Goal: Task Accomplishment & Management: Manage account settings

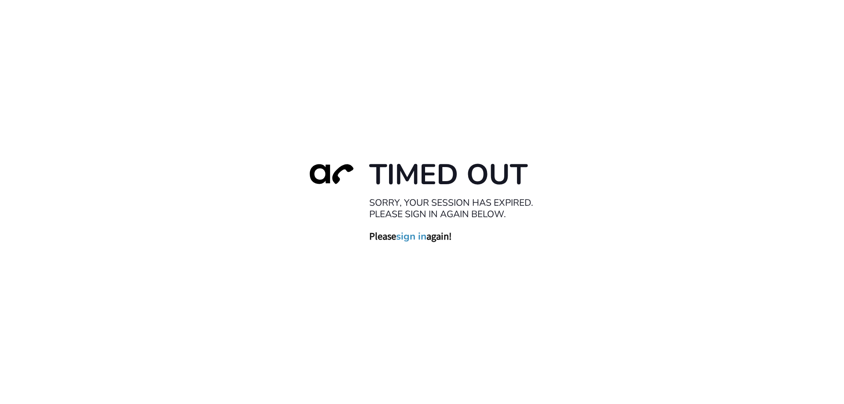
click at [413, 239] on link "sign in" at bounding box center [411, 236] width 30 height 12
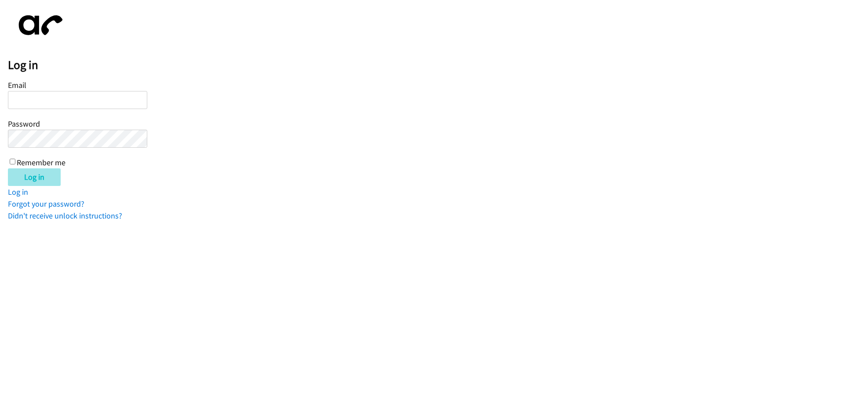
type input "[EMAIL_ADDRESS][DOMAIN_NAME]"
click at [43, 180] on input "Log in" at bounding box center [34, 177] width 53 height 18
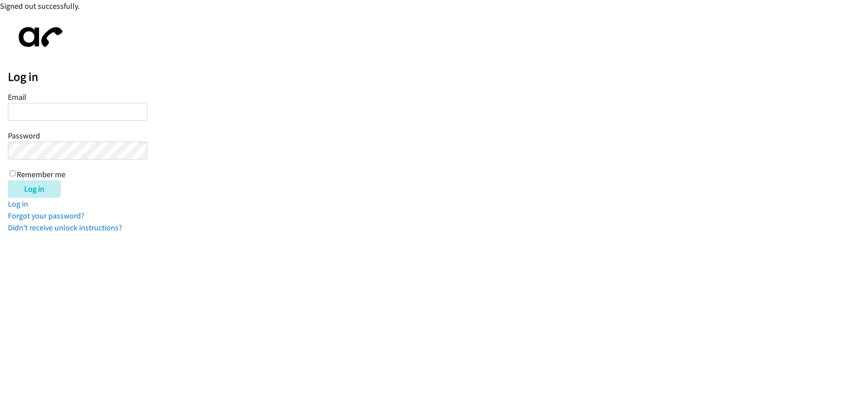
type input "wmatias@lendingpoint.com"
drag, startPoint x: 42, startPoint y: 341, endPoint x: 70, endPoint y: 284, distance: 64.3
click at [42, 234] on html "Signed out successfully. Log in Email wmatias@lendingpoint.com Password Remembe…" at bounding box center [422, 117] width 844 height 234
click at [32, 185] on input "Log in" at bounding box center [34, 189] width 53 height 18
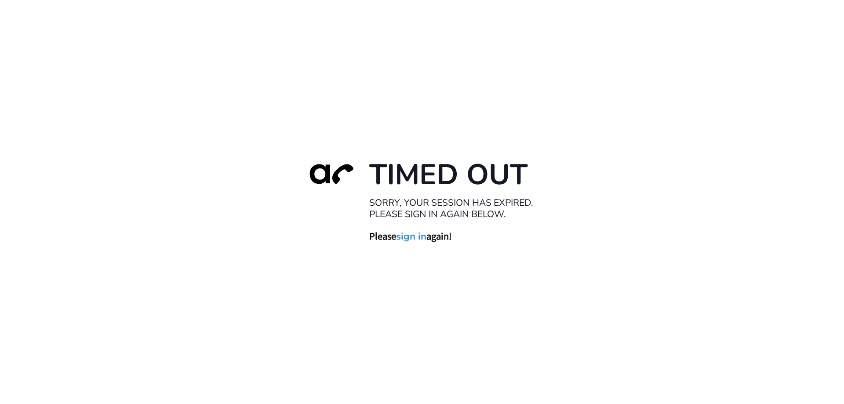
drag, startPoint x: 423, startPoint y: 235, endPoint x: 414, endPoint y: 237, distance: 9.1
click at [414, 237] on link "sign in" at bounding box center [411, 236] width 30 height 12
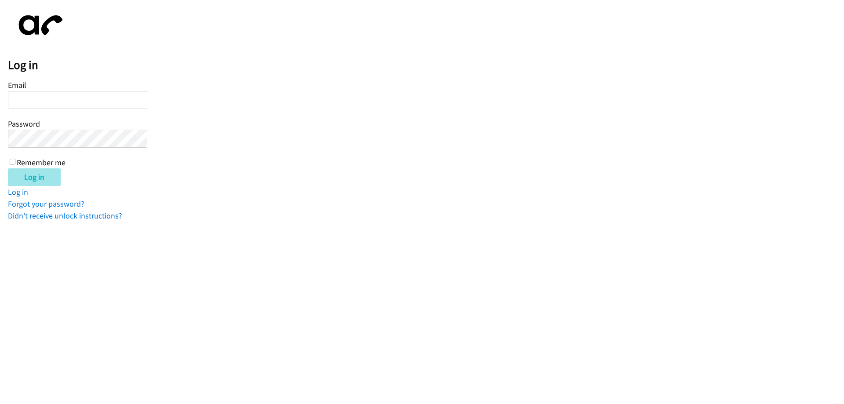
type input "[EMAIL_ADDRESS][DOMAIN_NAME]"
click at [29, 181] on input "Log in" at bounding box center [34, 177] width 53 height 18
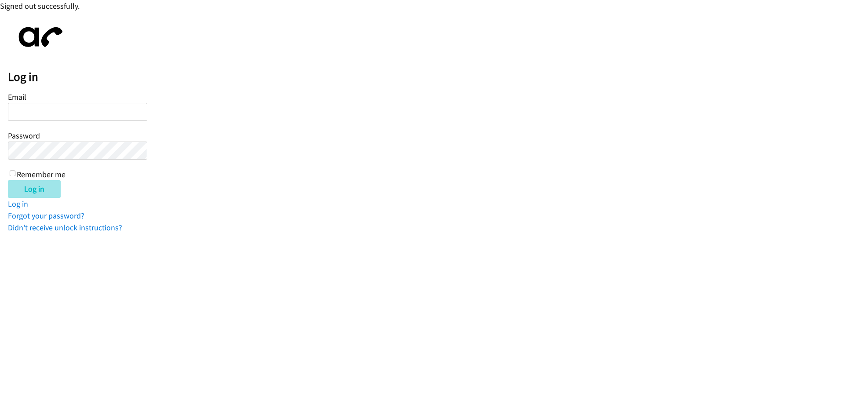
type input "[EMAIL_ADDRESS][DOMAIN_NAME]"
click at [35, 189] on input "Log in" at bounding box center [34, 189] width 53 height 18
